Goal: Task Accomplishment & Management: Manage account settings

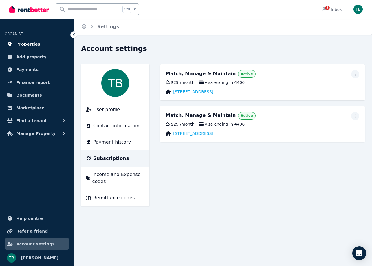
click at [32, 47] on span "Properties" at bounding box center [28, 44] width 24 height 7
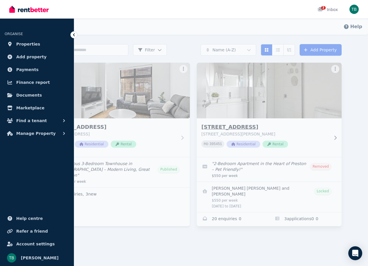
click at [218, 126] on h3 "13/450 Bell St, Preston" at bounding box center [265, 127] width 128 height 8
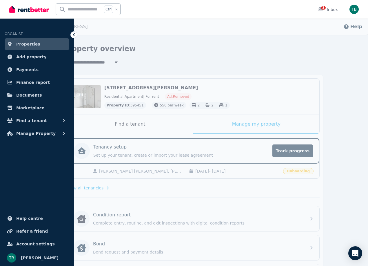
click at [76, 35] on icon at bounding box center [74, 35] width 6 height 6
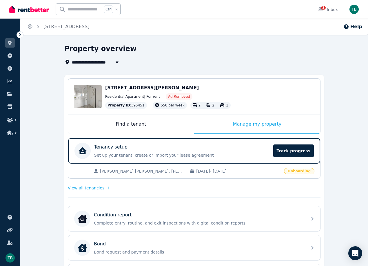
click at [21, 35] on icon at bounding box center [20, 35] width 6 height 6
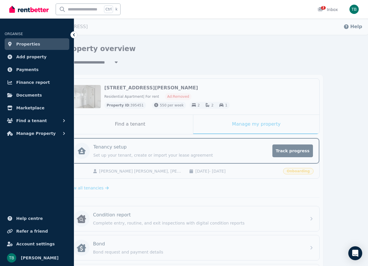
click at [13, 42] on link "Properties" at bounding box center [37, 44] width 65 height 12
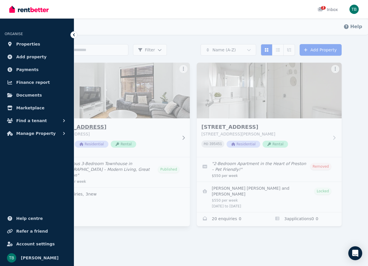
click at [133, 130] on h3 "2/66 Conington Cres, Morphett Vale" at bounding box center [114, 127] width 128 height 8
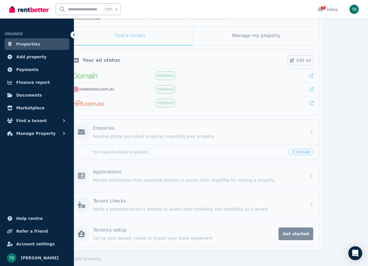
scroll to position [94, 0]
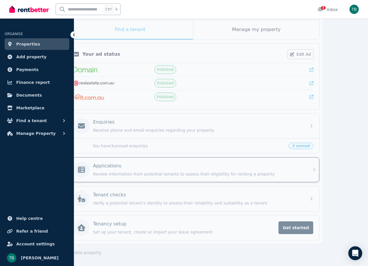
click at [158, 168] on div "Applications" at bounding box center [198, 165] width 210 height 7
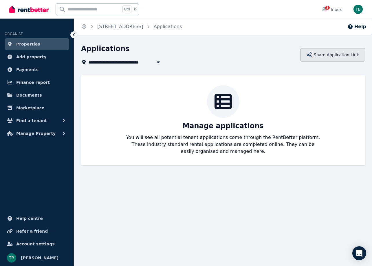
click at [337, 56] on button "Share Application Link" at bounding box center [333, 54] width 65 height 13
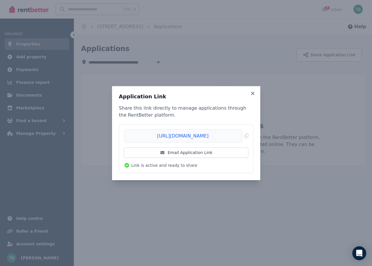
click at [249, 135] on li "https://rentbetter.com.au/apply/cfcab69a Copied! Email Application Link Link is…" at bounding box center [186, 149] width 134 height 48
click at [248, 135] on span "Copied!" at bounding box center [186, 135] width 125 height 13
click at [230, 136] on span "Copied!" at bounding box center [186, 135] width 125 height 13
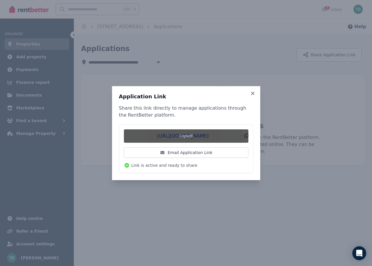
drag, startPoint x: 228, startPoint y: 137, endPoint x: 203, endPoint y: 139, distance: 24.4
click at [203, 139] on span "Copied!" at bounding box center [186, 135] width 125 height 13
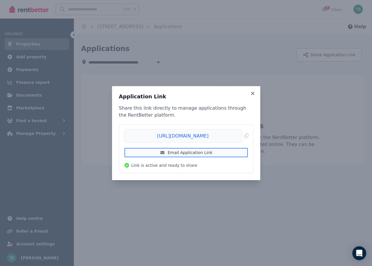
click at [215, 150] on link "Email Application Link" at bounding box center [186, 152] width 125 height 10
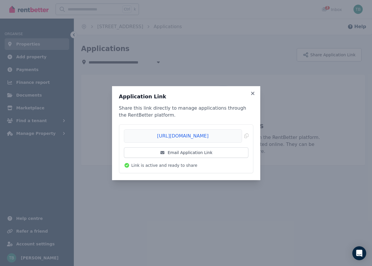
click at [250, 92] on div "Application Link Share this link directly to manage applications through the Re…" at bounding box center [186, 133] width 148 height 94
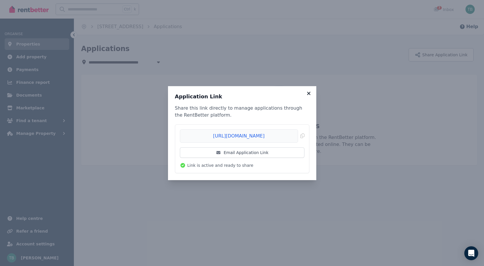
click at [308, 92] on icon at bounding box center [308, 93] width 3 height 3
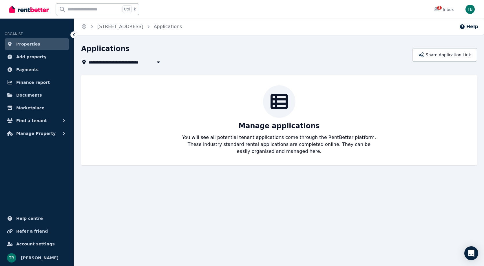
click at [28, 45] on span "Properties" at bounding box center [28, 44] width 24 height 7
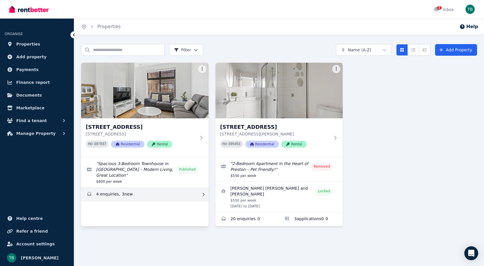
click at [144, 198] on link "Enquiries for 2/66 Conington Cres, Morphett Vale" at bounding box center [145, 195] width 128 height 14
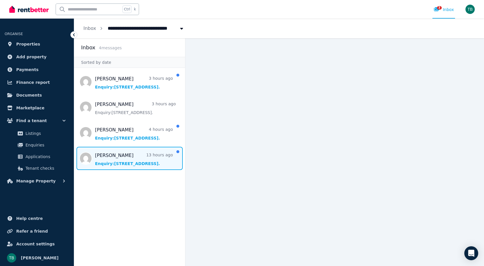
click at [130, 157] on span "Message list" at bounding box center [129, 158] width 111 height 23
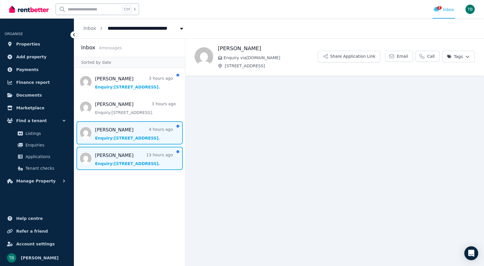
click at [123, 134] on span "Message list" at bounding box center [129, 132] width 111 height 23
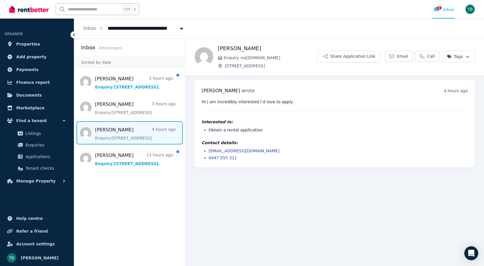
drag, startPoint x: 225, startPoint y: 192, endPoint x: 244, endPoint y: 161, distance: 35.4
click at [227, 189] on main "Back Ebonie Enquiry via RealEstate.com.au 2/66 Conington Cres, Morphett Vale Sh…" at bounding box center [334, 152] width 299 height 228
drag, startPoint x: 260, startPoint y: 150, endPoint x: 209, endPoint y: 150, distance: 51.0
click at [209, 150] on li "es1998bball@yahoo.com.au" at bounding box center [338, 151] width 259 height 6
copy link "es1998bball@yahoo.com.au"
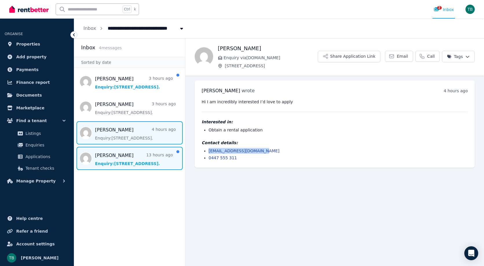
click at [132, 162] on span "Message list" at bounding box center [129, 158] width 111 height 23
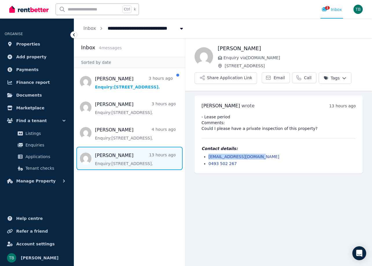
drag, startPoint x: 254, startPoint y: 157, endPoint x: 209, endPoint y: 157, distance: 44.6
click at [209, 157] on li "delvisvictor2@gmail.com" at bounding box center [283, 157] width 148 height 6
copy link "delvisvictor2@gmail.com"
drag, startPoint x: 227, startPoint y: 117, endPoint x: 205, endPoint y: 117, distance: 22.0
click at [205, 117] on pre "- Lease period Comments: Could I please have a private inspection of this prope…" at bounding box center [279, 122] width 154 height 17
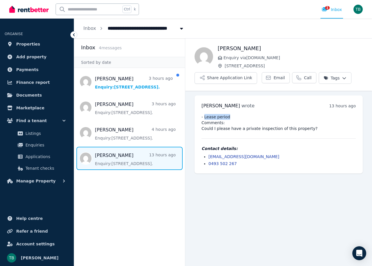
copy pre "Lease period"
click at [337, 74] on html "**********" at bounding box center [186, 133] width 372 height 266
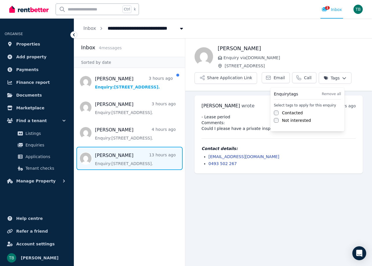
click at [282, 113] on div "Contacted" at bounding box center [307, 113] width 67 height 6
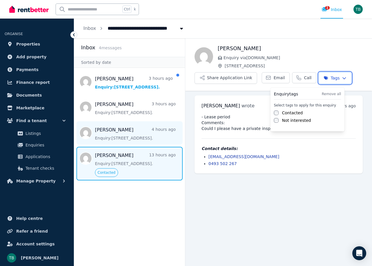
click at [128, 134] on html "**********" at bounding box center [186, 133] width 372 height 266
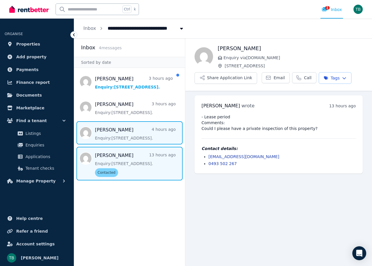
click at [123, 136] on span "Message list" at bounding box center [129, 132] width 111 height 23
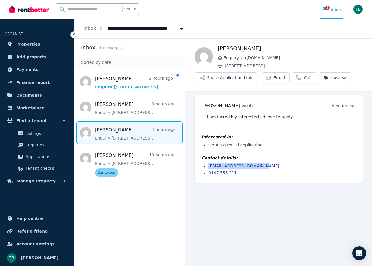
drag, startPoint x: 260, startPoint y: 167, endPoint x: 209, endPoint y: 166, distance: 50.7
click at [209, 166] on li "es1998bball@yahoo.com.au" at bounding box center [283, 166] width 148 height 6
copy link "es1998bball@yahoo.com.au"
click at [334, 75] on html "**********" at bounding box center [186, 133] width 372 height 266
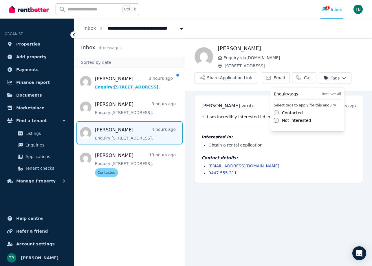
click at [286, 114] on label "Contacted" at bounding box center [292, 113] width 21 height 6
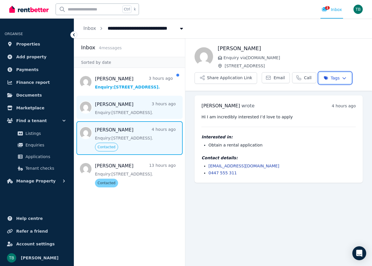
click at [124, 110] on html "**********" at bounding box center [186, 133] width 372 height 266
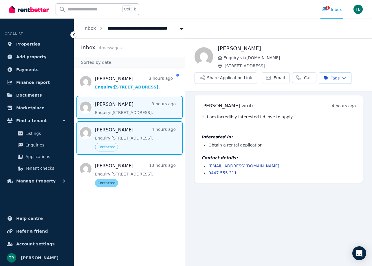
click at [124, 110] on span "Message list" at bounding box center [129, 107] width 111 height 23
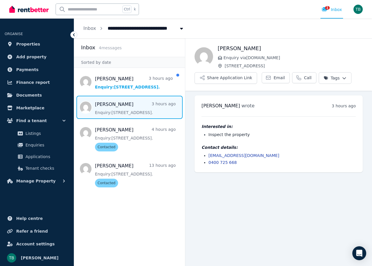
drag, startPoint x: 255, startPoint y: 155, endPoint x: 209, endPoint y: 157, distance: 46.4
click at [209, 157] on li "ashleighwillian.1996@hotmail.com" at bounding box center [283, 155] width 148 height 6
copy link "ashleighwillian.1996@hotmail.com"
click at [337, 80] on html "**********" at bounding box center [186, 133] width 372 height 266
click at [290, 112] on label "Contacted" at bounding box center [292, 113] width 21 height 6
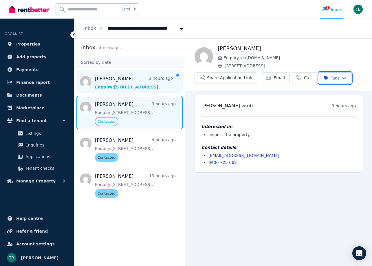
click at [119, 84] on html "**********" at bounding box center [186, 133] width 372 height 266
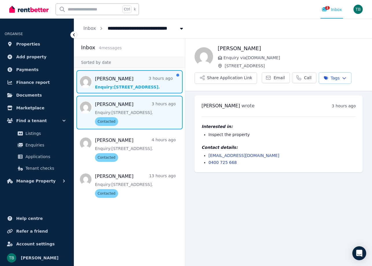
click at [124, 85] on span "Message list" at bounding box center [129, 81] width 111 height 23
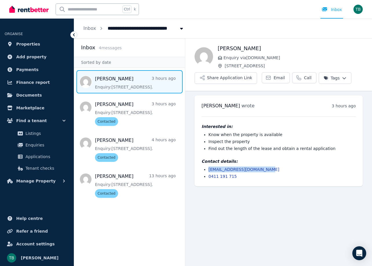
drag, startPoint x: 246, startPoint y: 169, endPoint x: 208, endPoint y: 168, distance: 38.3
click at [208, 168] on ul "simonejnorris001@gmail.com 0411 191 715" at bounding box center [279, 172] width 154 height 13
copy link "simonejnorris001@gmail.com"
click at [268, 194] on main "Back Simone Norris Enquiry via RealEstate.com.au 2/66 Conington Cres, Morphett …" at bounding box center [278, 152] width 187 height 228
click at [347, 78] on div "Simone Norris Enquiry via RealEstate.com.au 2/66 Conington Cres, Morphett Vale …" at bounding box center [278, 63] width 187 height 39
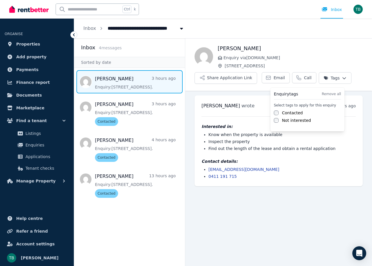
click at [341, 78] on html "**********" at bounding box center [186, 133] width 372 height 266
click at [288, 113] on label "Contacted" at bounding box center [292, 113] width 21 height 6
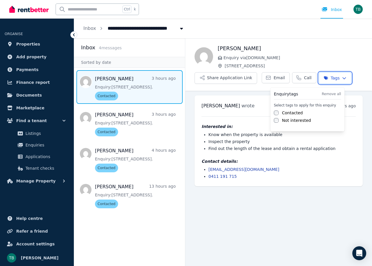
click at [235, 189] on html "**********" at bounding box center [186, 133] width 372 height 266
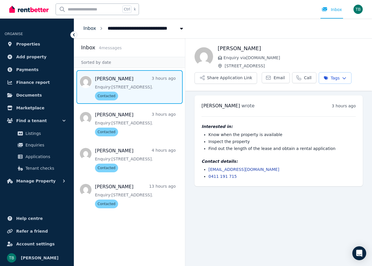
click at [92, 28] on link "Inbox" at bounding box center [89, 29] width 13 height 6
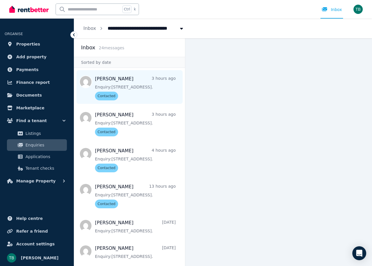
scroll to position [135, 0]
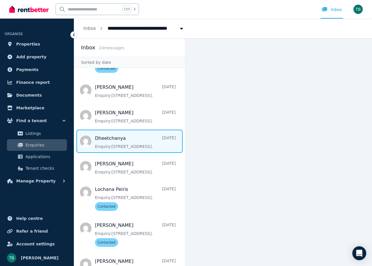
click at [109, 152] on span "Message list" at bounding box center [129, 141] width 111 height 23
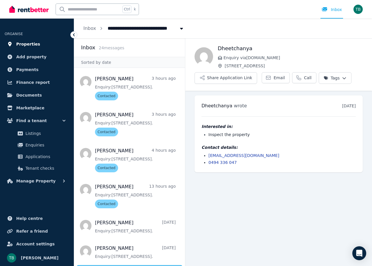
click at [32, 39] on link "Properties" at bounding box center [37, 44] width 65 height 12
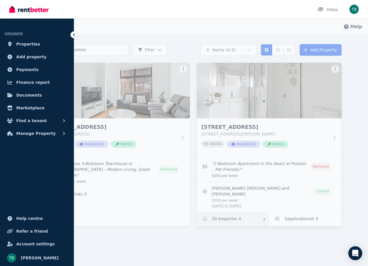
click at [213, 226] on link "Enquiries for 13/450 Bell St, Preston" at bounding box center [233, 219] width 72 height 14
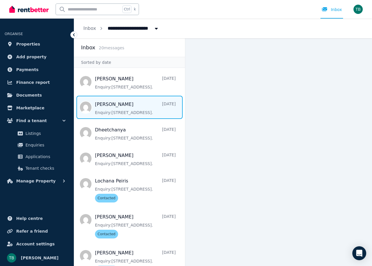
drag, startPoint x: 133, startPoint y: 103, endPoint x: 121, endPoint y: 103, distance: 11.6
click at [121, 103] on span "Message list" at bounding box center [129, 107] width 111 height 23
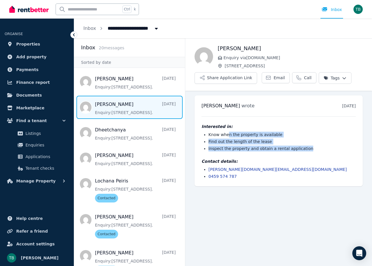
drag, startPoint x: 227, startPoint y: 134, endPoint x: 304, endPoint y: 149, distance: 78.8
click at [310, 149] on ul "Know when the property is available Find out the length of the lease Inspect th…" at bounding box center [279, 142] width 154 height 20
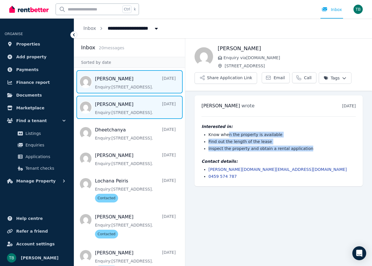
click at [126, 91] on span "Message list" at bounding box center [129, 81] width 111 height 23
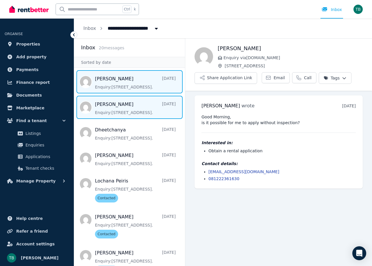
click at [129, 104] on span "Message list" at bounding box center [129, 107] width 111 height 23
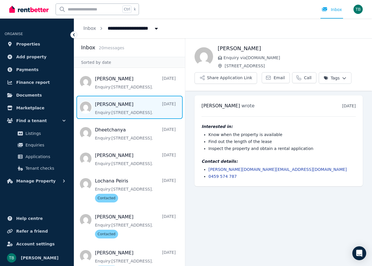
click at [323, 78] on html "**********" at bounding box center [186, 133] width 372 height 266
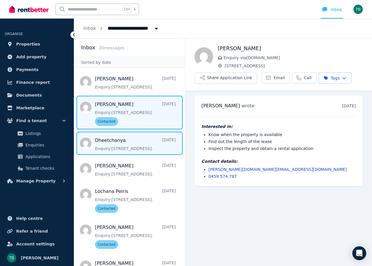
click at [118, 144] on span "Message list" at bounding box center [129, 143] width 111 height 23
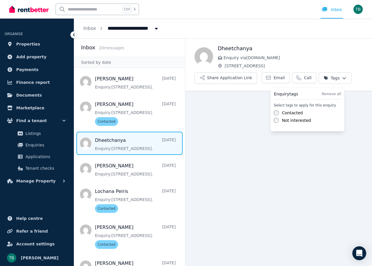
click at [339, 78] on html "**********" at bounding box center [186, 133] width 372 height 266
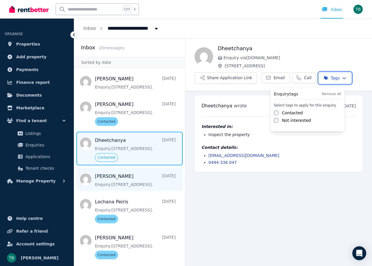
click at [110, 182] on html "**********" at bounding box center [186, 133] width 372 height 266
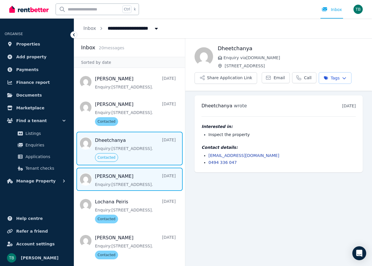
click at [110, 182] on span "Message list" at bounding box center [129, 179] width 111 height 23
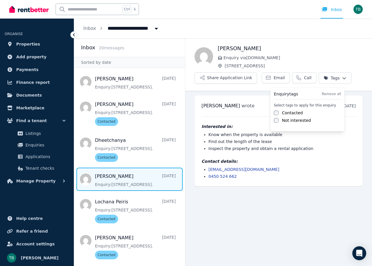
click at [327, 73] on html "**********" at bounding box center [186, 133] width 372 height 266
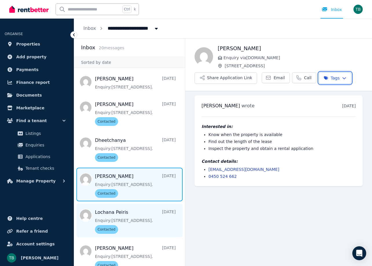
click at [127, 212] on html "**********" at bounding box center [186, 133] width 372 height 266
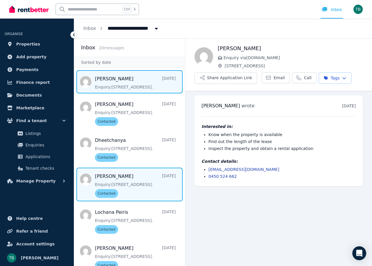
click at [120, 92] on span "Message list" at bounding box center [129, 81] width 111 height 23
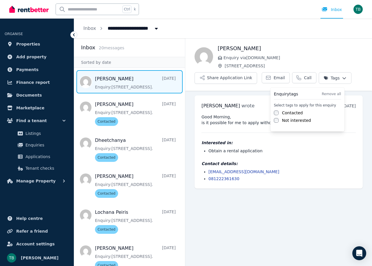
click at [327, 76] on html "**********" at bounding box center [186, 133] width 372 height 266
click at [290, 113] on label "Contacted" at bounding box center [292, 113] width 21 height 6
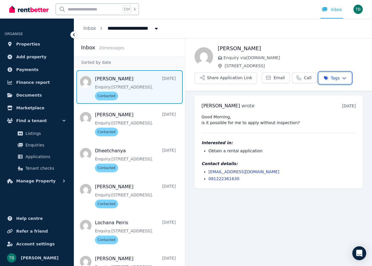
drag, startPoint x: 254, startPoint y: 254, endPoint x: 152, endPoint y: 178, distance: 128.2
click at [251, 250] on html "**********" at bounding box center [186, 133] width 372 height 266
click at [72, 36] on icon at bounding box center [74, 35] width 6 height 6
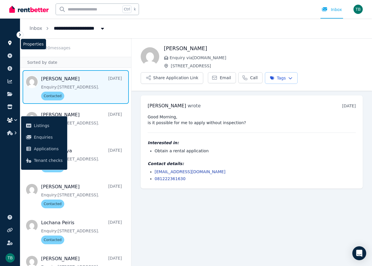
click at [6, 41] on link at bounding box center [10, 42] width 11 height 9
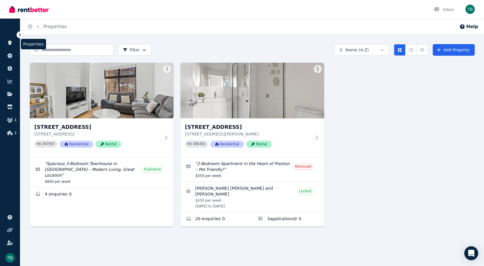
click at [8, 41] on icon at bounding box center [10, 43] width 6 height 5
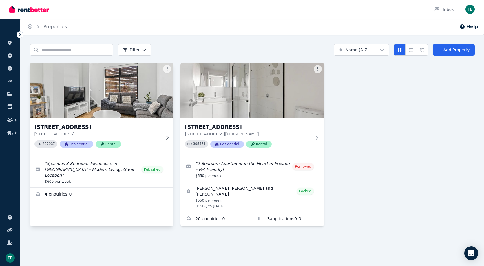
click at [166, 138] on icon at bounding box center [167, 137] width 6 height 5
